Goal: Entertainment & Leisure: Consume media (video, audio)

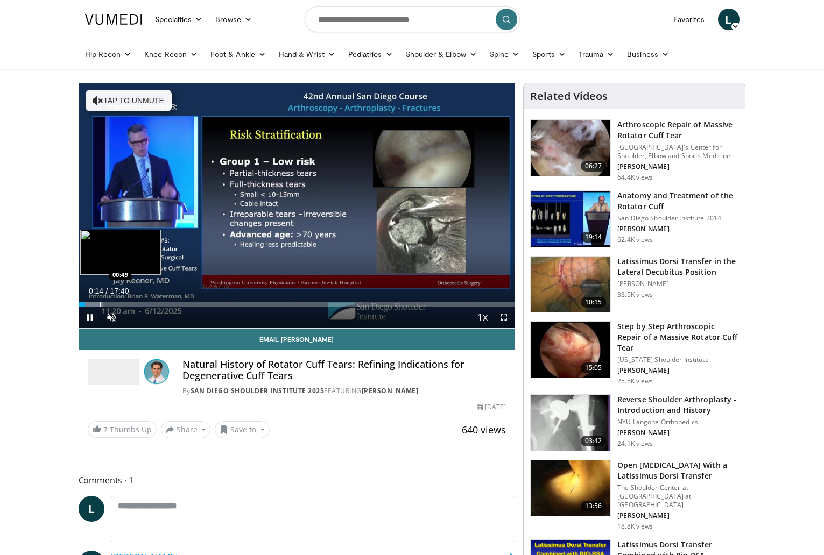
click at [100, 304] on div "Progress Bar" at bounding box center [100, 304] width 1 height 4
